Goal: Task Accomplishment & Management: Use online tool/utility

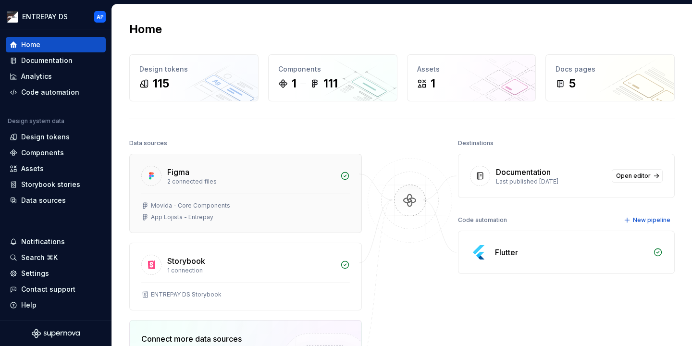
click at [202, 208] on div "Movida - Core Components" at bounding box center [190, 206] width 79 height 8
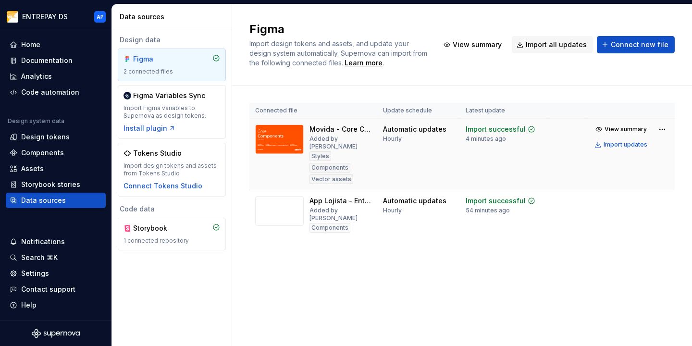
click at [282, 137] on img at bounding box center [279, 140] width 49 height 30
click at [408, 131] on div "Automatic updates" at bounding box center [414, 130] width 63 height 10
click at [275, 136] on img at bounding box center [279, 140] width 49 height 30
click at [415, 118] on th "Update schedule" at bounding box center [418, 111] width 83 height 16
click at [606, 127] on button "View summary" at bounding box center [622, 129] width 60 height 13
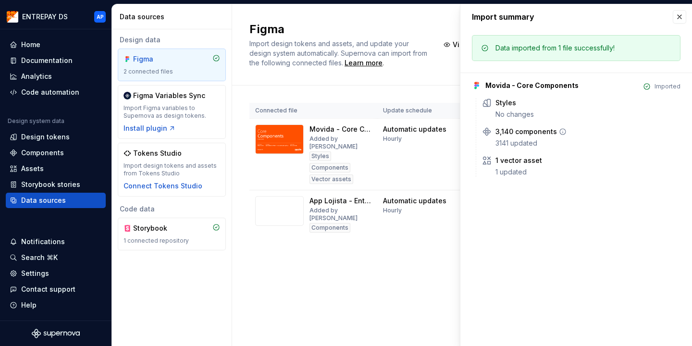
click at [507, 146] on div "3141 updated" at bounding box center [588, 143] width 185 height 10
click at [313, 292] on div "Figma Import design tokens and assets, and update your design system automatica…" at bounding box center [462, 175] width 460 height 342
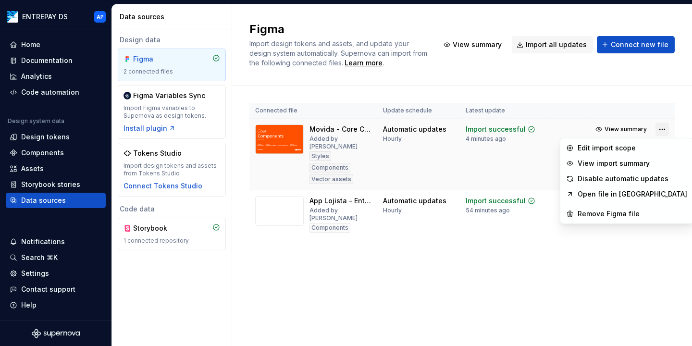
click at [659, 129] on html "ENTREPAY DS AP Home Documentation Analytics Code automation Design system data …" at bounding box center [346, 173] width 692 height 346
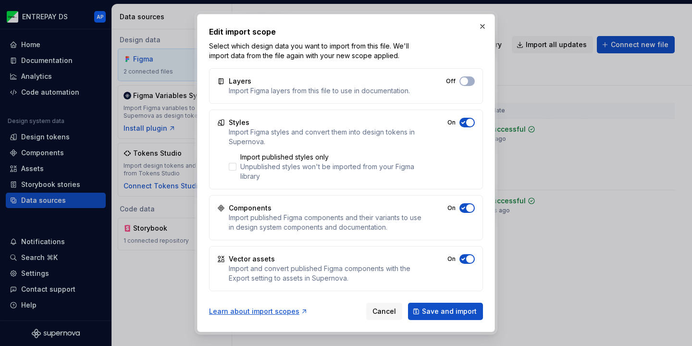
click at [473, 39] on div "Edit import scope Select which design data you want to import from this file. W…" at bounding box center [346, 43] width 274 height 35
click at [483, 28] on button "button" at bounding box center [482, 26] width 13 height 13
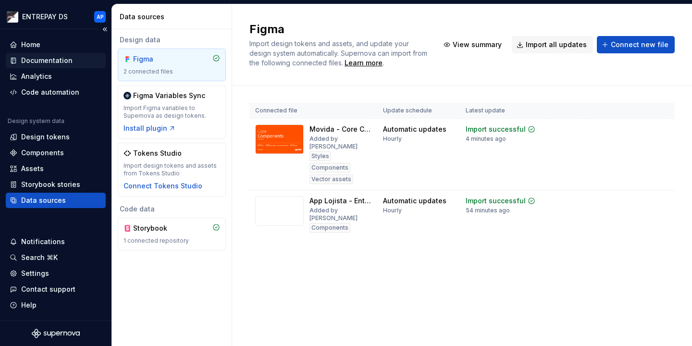
click at [48, 62] on div "Documentation" at bounding box center [46, 61] width 51 height 10
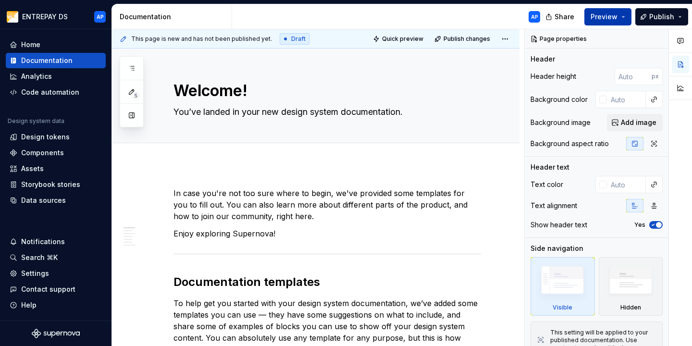
click at [615, 22] on button "Preview" at bounding box center [608, 16] width 47 height 17
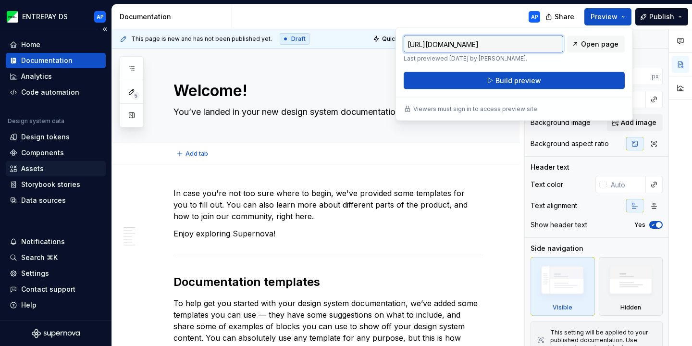
type textarea "*"
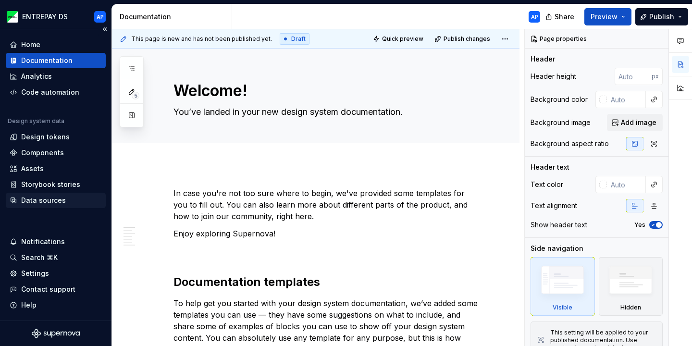
click at [55, 202] on div "Data sources" at bounding box center [43, 201] width 45 height 10
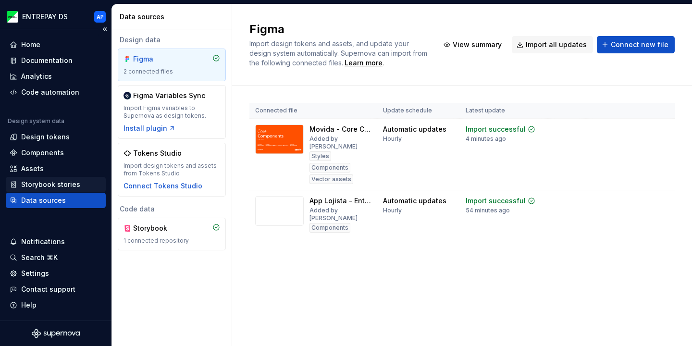
click at [63, 188] on div "Storybook stories" at bounding box center [50, 185] width 59 height 10
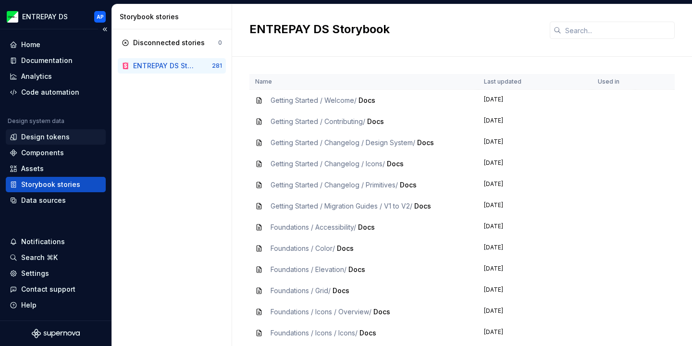
click at [50, 135] on div "Design tokens" at bounding box center [45, 137] width 49 height 10
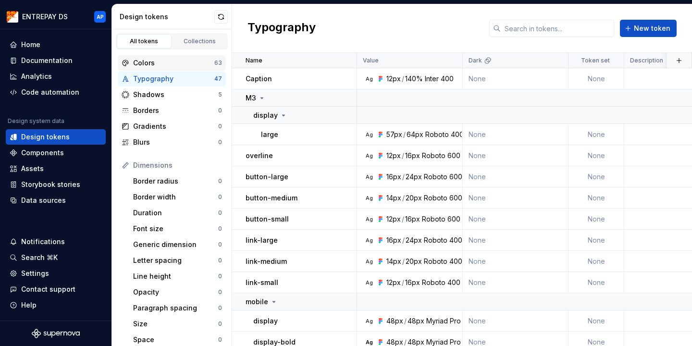
click at [199, 70] on div "Colors 63" at bounding box center [172, 62] width 108 height 15
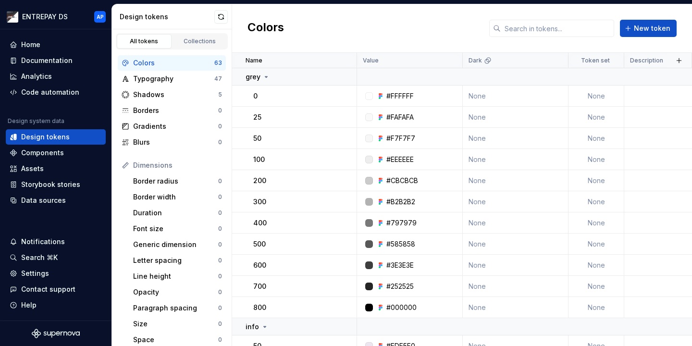
click at [199, 70] on div "Colors 63" at bounding box center [172, 62] width 108 height 15
click at [197, 84] on div "Typography 47" at bounding box center [172, 78] width 108 height 15
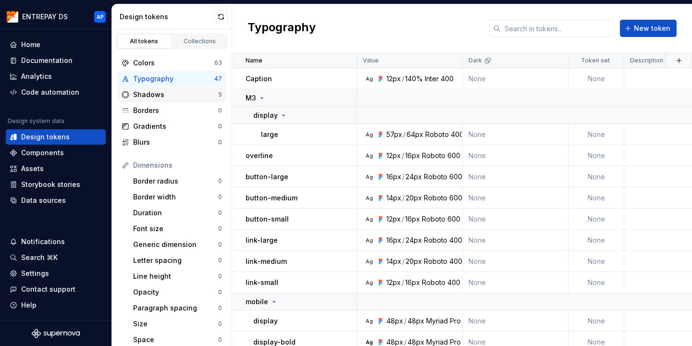
click at [190, 101] on div "Shadows 5" at bounding box center [172, 94] width 108 height 15
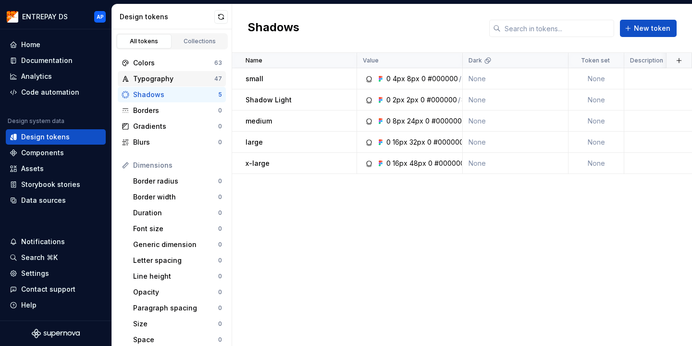
click at [196, 77] on div "Typography" at bounding box center [173, 79] width 81 height 10
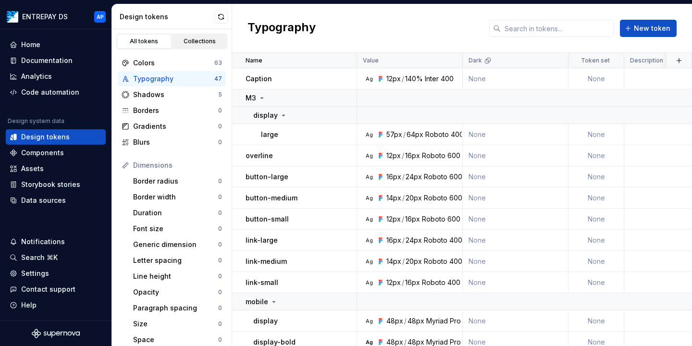
click at [200, 41] on div "Collections" at bounding box center [200, 42] width 48 height 8
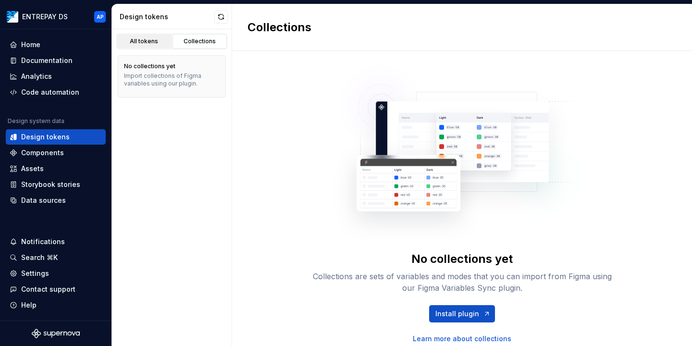
click at [151, 44] on div "All tokens" at bounding box center [144, 42] width 48 height 8
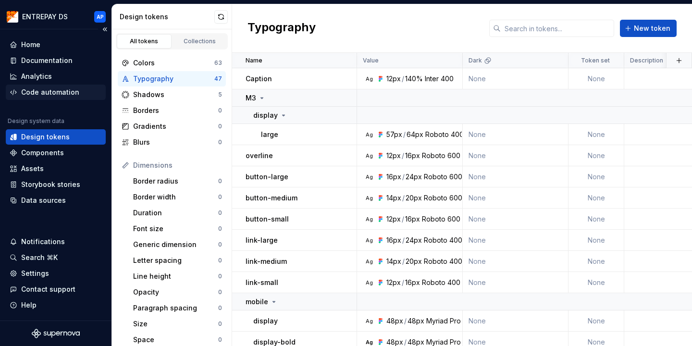
click at [66, 90] on div "Code automation" at bounding box center [50, 93] width 58 height 10
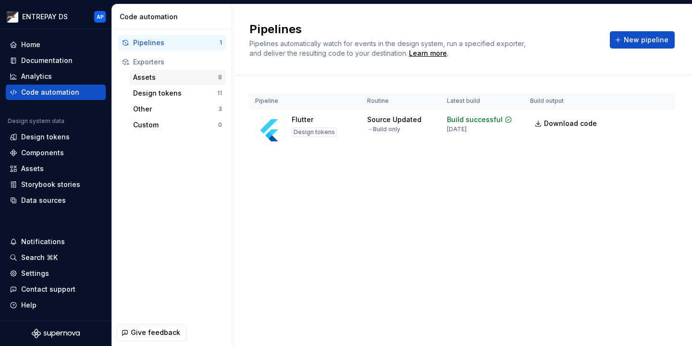
click at [155, 84] on div "Assets 8" at bounding box center [177, 77] width 97 height 15
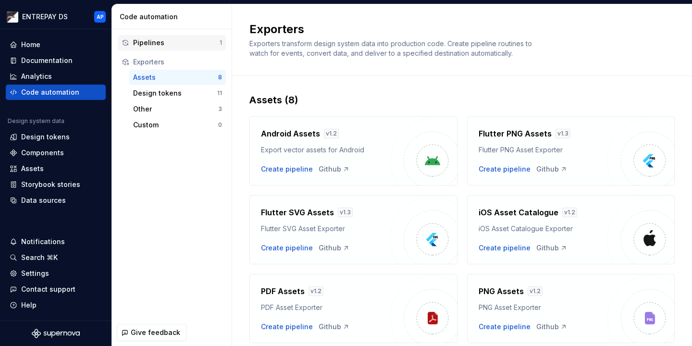
click at [163, 44] on div "Pipelines" at bounding box center [176, 43] width 87 height 10
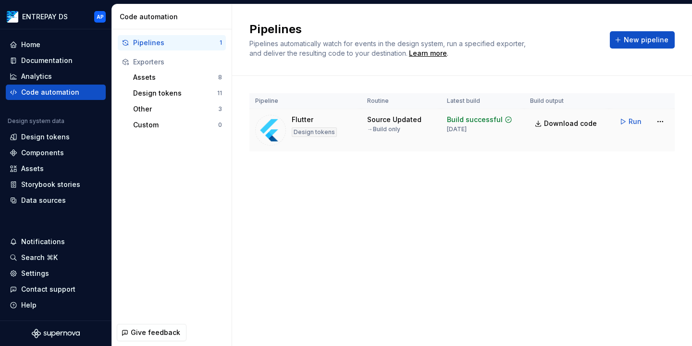
click at [324, 125] on div "Flutter Design tokens" at bounding box center [314, 130] width 45 height 31
click at [568, 122] on span "Download code" at bounding box center [570, 124] width 53 height 10
click at [634, 125] on span "Run" at bounding box center [635, 122] width 13 height 10
click at [636, 45] on button "New pipeline" at bounding box center [642, 39] width 65 height 17
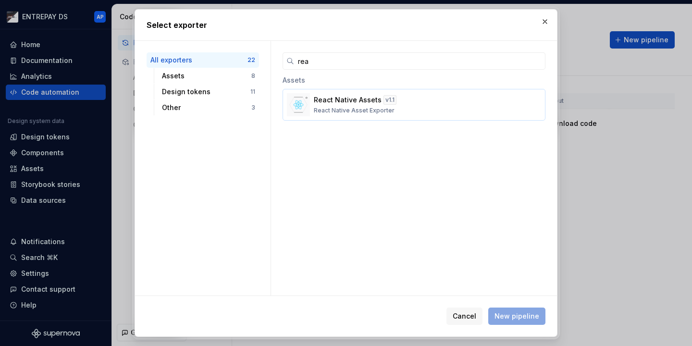
type input "rea"
click at [341, 119] on button "React Native Assets v 1.1 React Native Asset Exporter" at bounding box center [414, 105] width 263 height 32
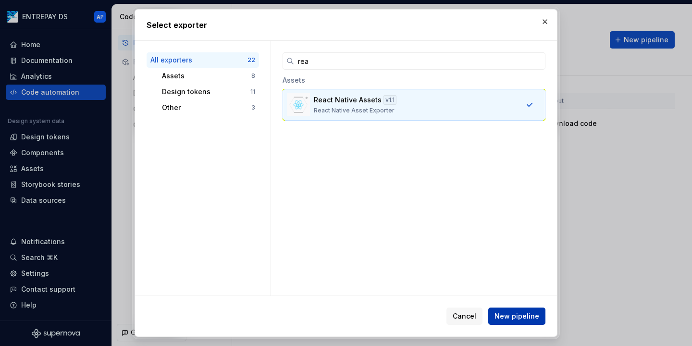
click at [523, 321] on button "New pipeline" at bounding box center [516, 316] width 57 height 17
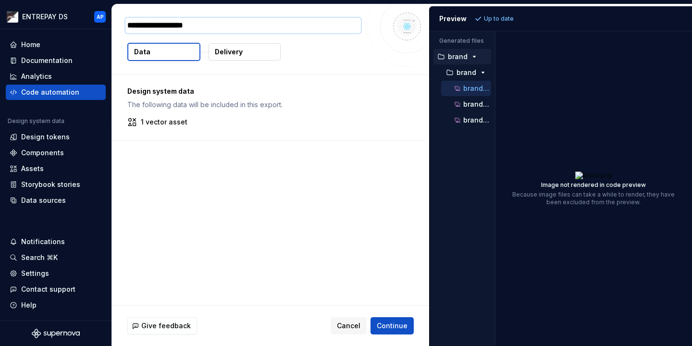
type textarea "*"
click at [470, 102] on p "brand@2x.png" at bounding box center [477, 104] width 28 height 8
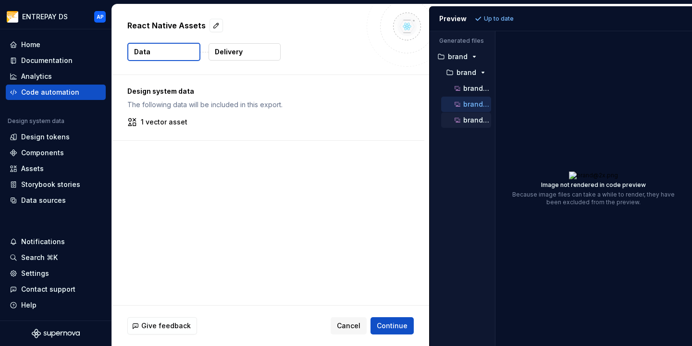
click at [463, 118] on div "brand@3x.png" at bounding box center [472, 120] width 38 height 10
click at [476, 80] on div "brand" at bounding box center [465, 72] width 54 height 15
click at [479, 73] on icon "button" at bounding box center [483, 73] width 8 height 8
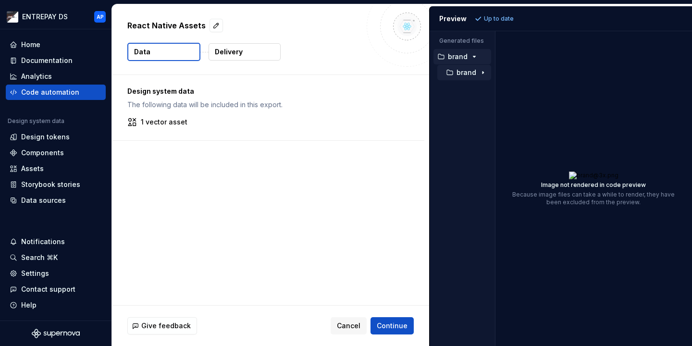
click at [468, 62] on button "brand" at bounding box center [463, 56] width 58 height 11
click at [392, 324] on span "Continue" at bounding box center [392, 326] width 31 height 10
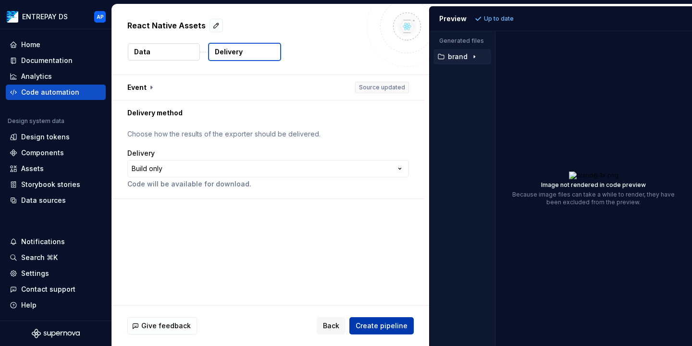
click at [392, 324] on span "Create pipeline" at bounding box center [382, 326] width 52 height 10
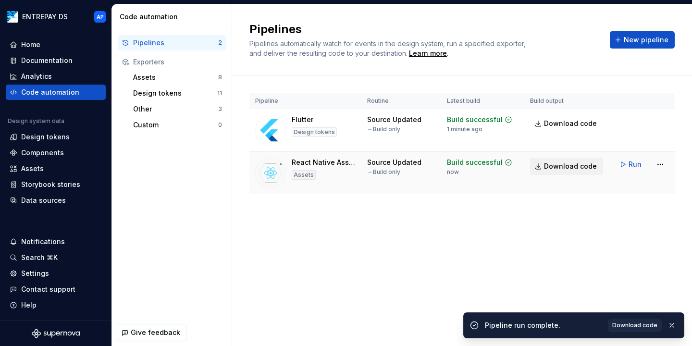
click at [579, 164] on span "Download code" at bounding box center [570, 167] width 53 height 10
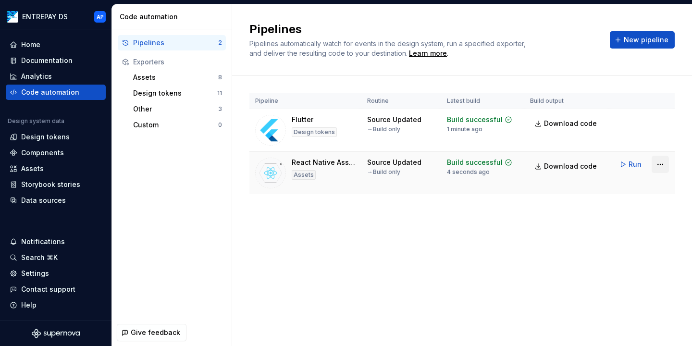
click at [657, 163] on html "ENTREPAY DS AP Home Documentation Analytics Code automation Design system data …" at bounding box center [346, 173] width 692 height 346
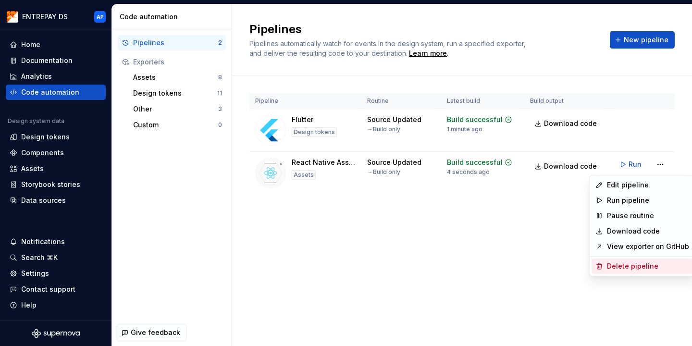
click at [610, 270] on div "Delete pipeline" at bounding box center [648, 267] width 82 height 10
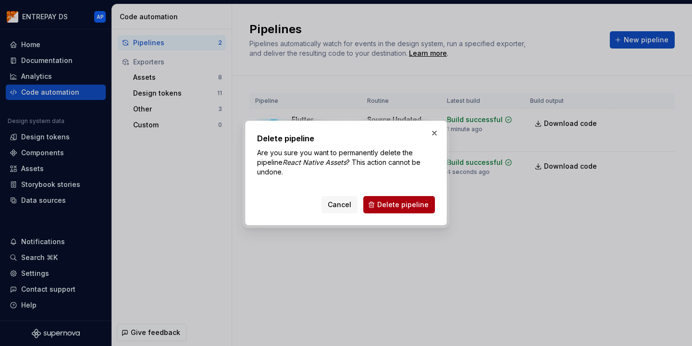
click at [390, 198] on button "Delete pipeline" at bounding box center [399, 204] width 72 height 17
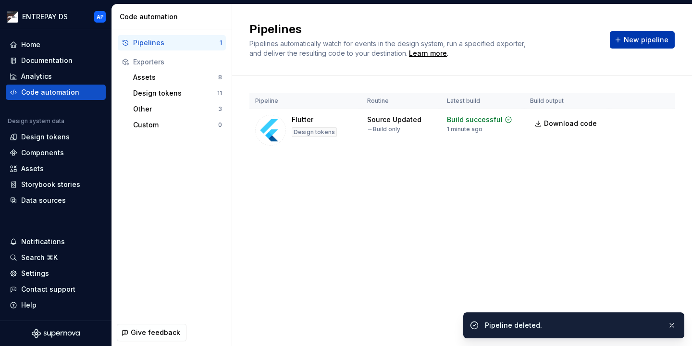
click at [668, 38] on span "New pipeline" at bounding box center [646, 40] width 45 height 10
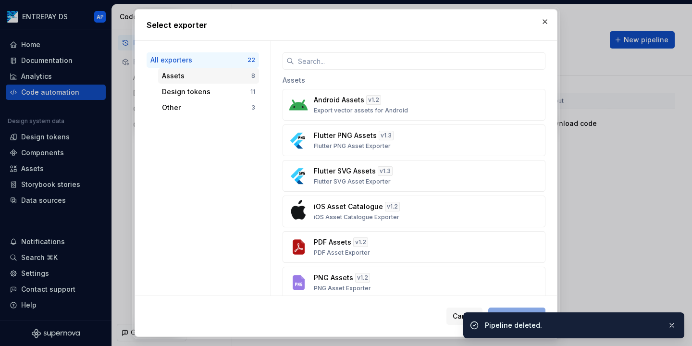
click at [201, 82] on div "Assets 8" at bounding box center [208, 75] width 101 height 15
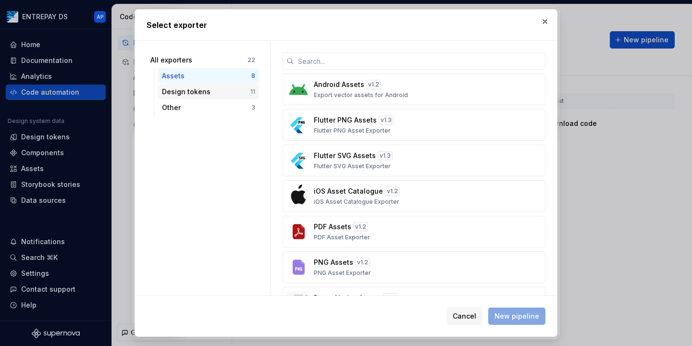
click at [199, 91] on div "Design tokens" at bounding box center [206, 92] width 88 height 10
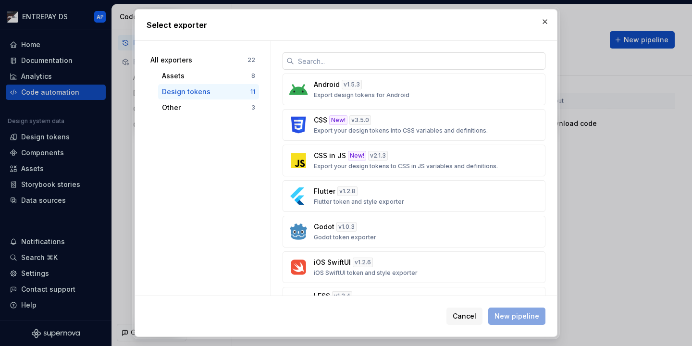
click at [357, 60] on input "text" at bounding box center [419, 60] width 251 height 17
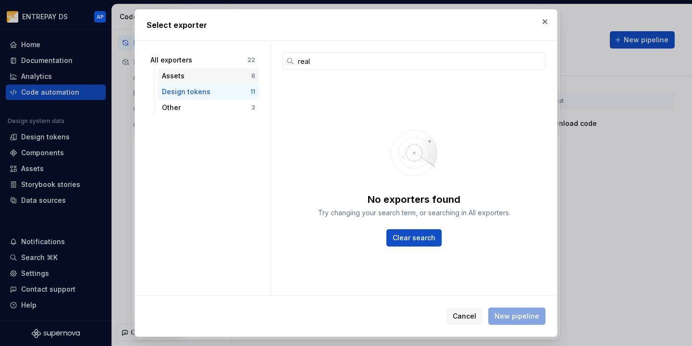
drag, startPoint x: 237, startPoint y: 78, endPoint x: 217, endPoint y: 76, distance: 19.3
click at [217, 76] on div "Assets" at bounding box center [206, 76] width 89 height 10
click at [212, 58] on div "All exporters" at bounding box center [198, 60] width 97 height 10
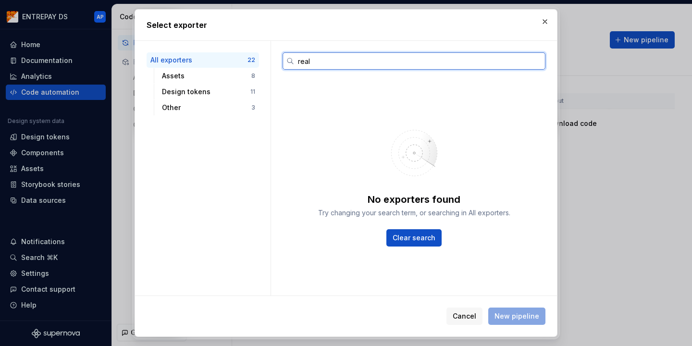
click at [333, 58] on input "real" at bounding box center [419, 60] width 251 height 17
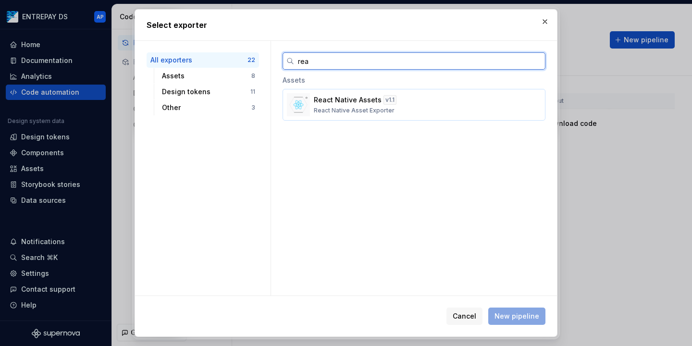
type input "rea"
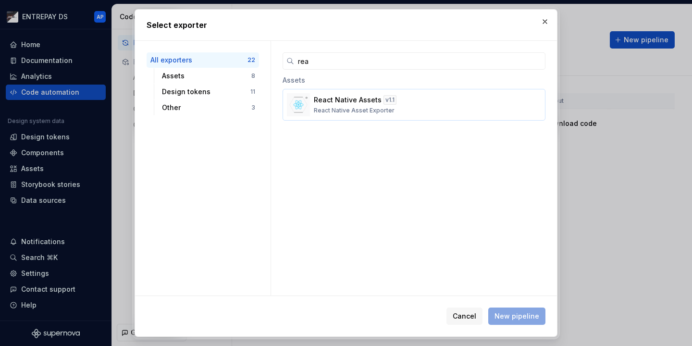
click at [327, 105] on div "React Native Assets v 1.1 React Native Asset Exporter" at bounding box center [411, 104] width 195 height 19
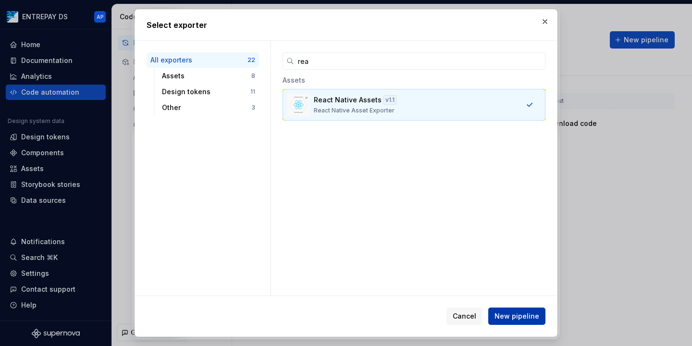
click at [512, 317] on span "New pipeline" at bounding box center [517, 317] width 45 height 10
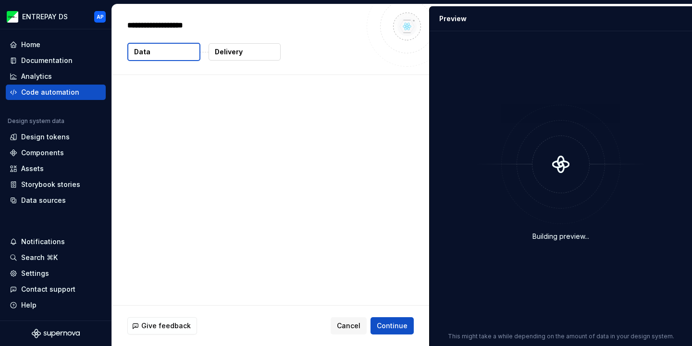
type textarea "*"
click at [147, 55] on p "Data" at bounding box center [142, 52] width 16 height 10
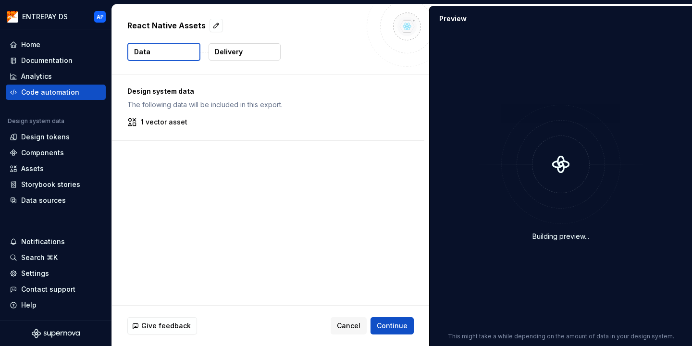
click at [235, 57] on button "Delivery" at bounding box center [245, 51] width 72 height 17
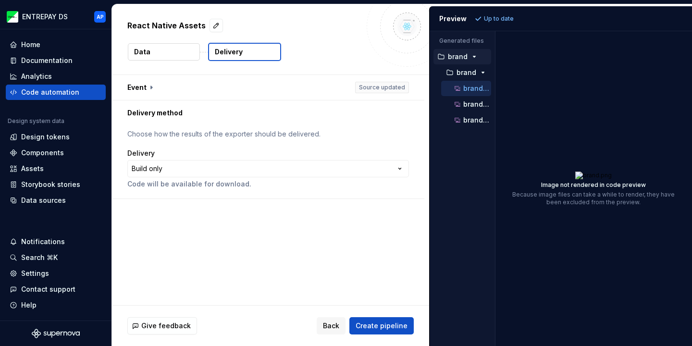
click at [177, 57] on button "Data" at bounding box center [164, 51] width 72 height 17
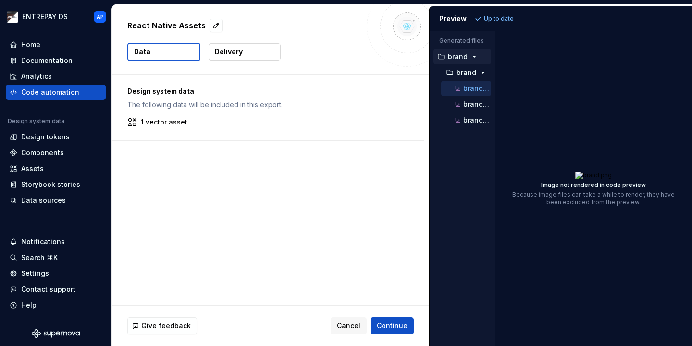
click at [220, 51] on p "Delivery" at bounding box center [229, 52] width 28 height 10
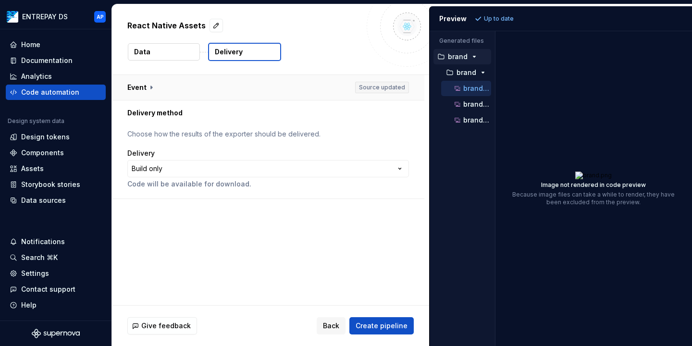
click at [380, 86] on button "button" at bounding box center [268, 87] width 313 height 25
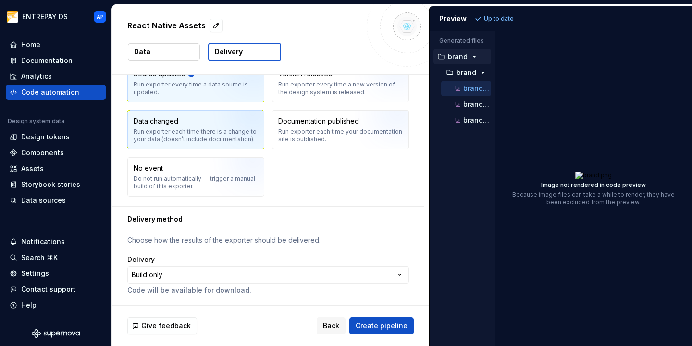
scroll to position [60, 0]
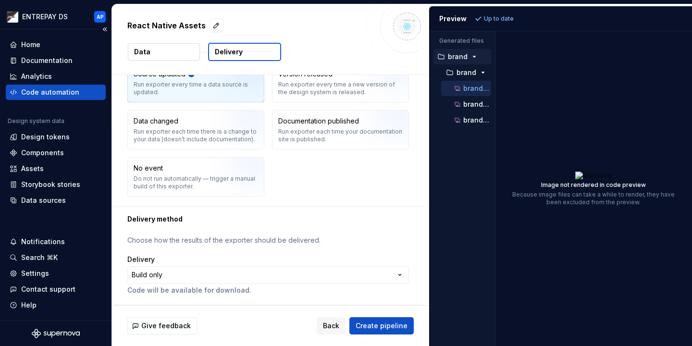
click at [50, 337] on icon "Supernova Logo" at bounding box center [56, 334] width 48 height 10
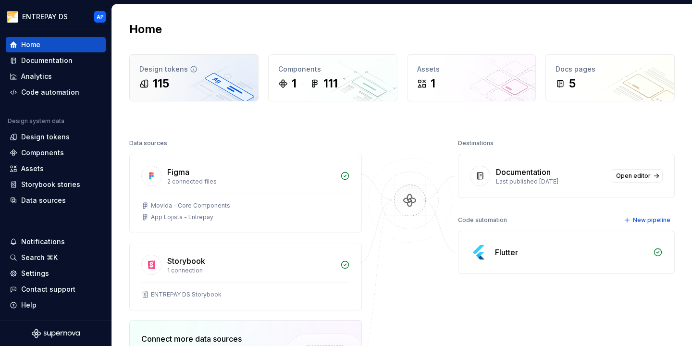
click at [211, 89] on div "115" at bounding box center [193, 83] width 109 height 15
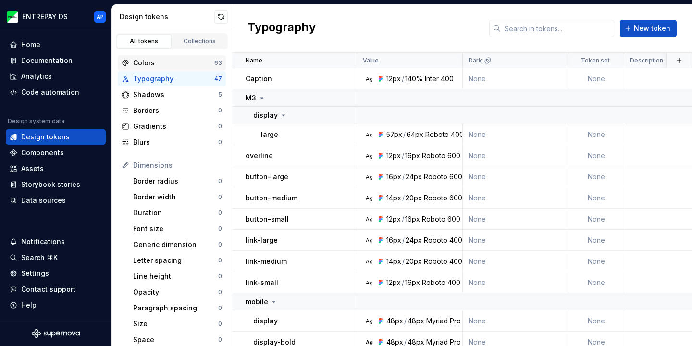
click at [186, 61] on div "Colors" at bounding box center [173, 63] width 81 height 10
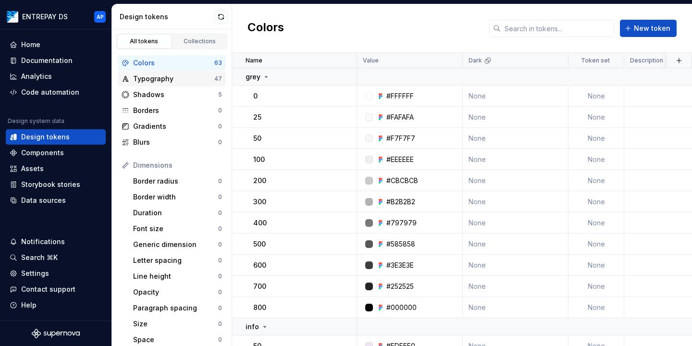
click at [184, 72] on div "Typography 47" at bounding box center [172, 78] width 108 height 15
